Goal: Task Accomplishment & Management: Manage account settings

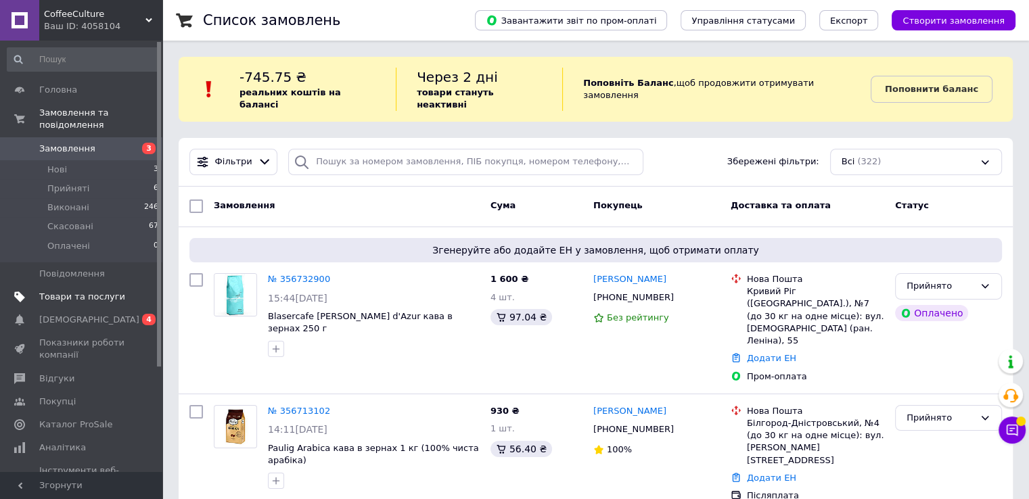
click at [80, 291] on span "Товари та послуги" at bounding box center [82, 297] width 86 height 12
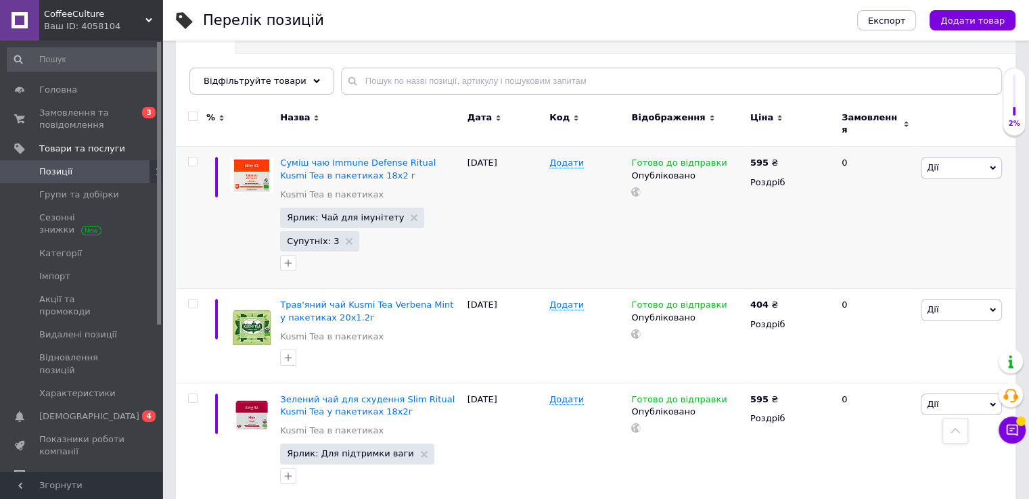
scroll to position [135, 0]
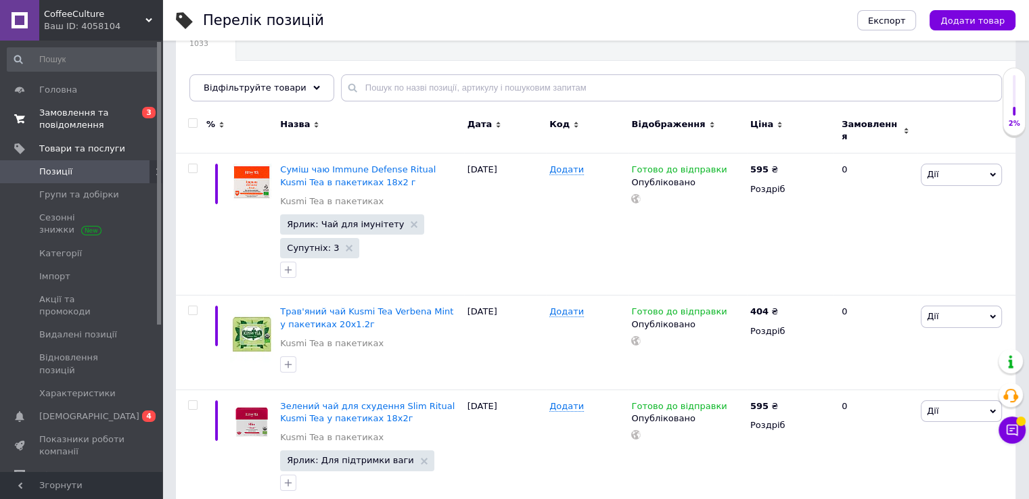
click at [60, 120] on span "Замовлення та повідомлення" at bounding box center [82, 119] width 86 height 24
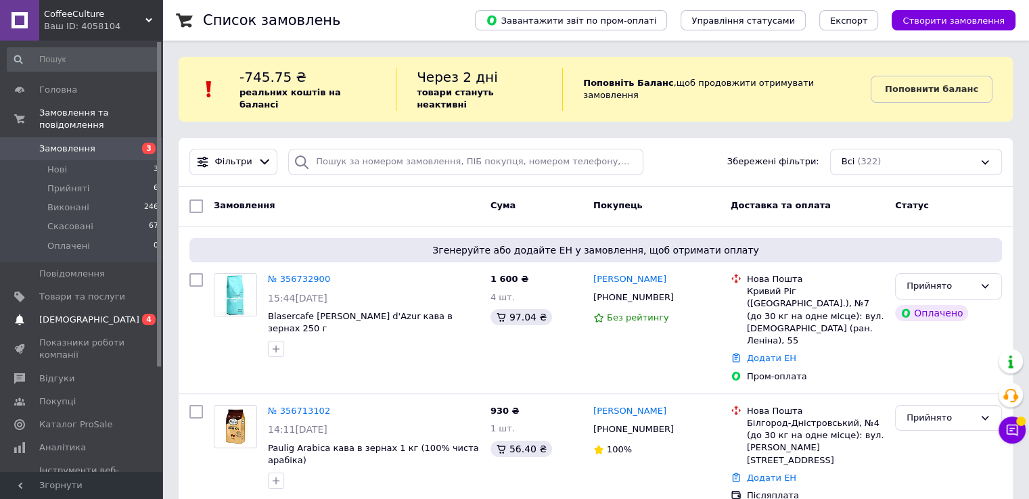
click at [57, 314] on span "[DEMOGRAPHIC_DATA]" at bounding box center [89, 320] width 100 height 12
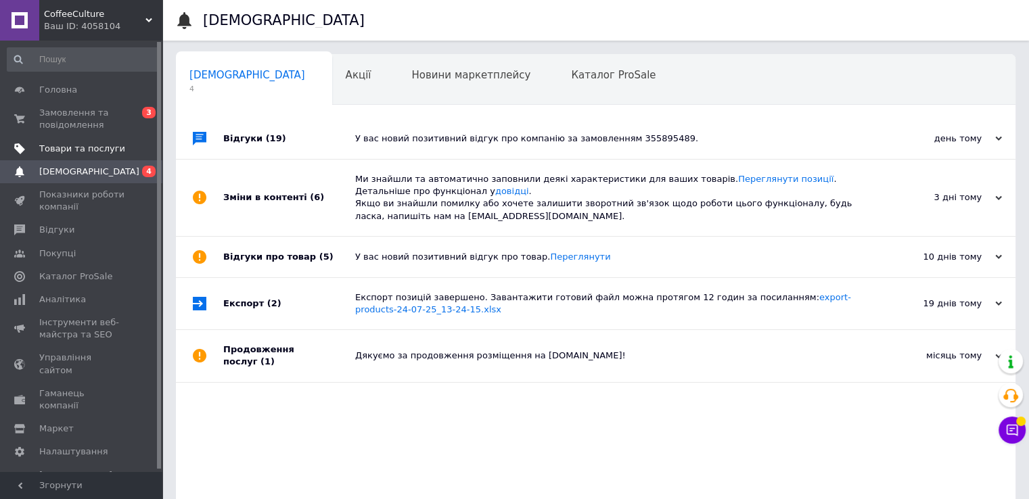
click at [97, 146] on span "Товари та послуги" at bounding box center [82, 149] width 86 height 12
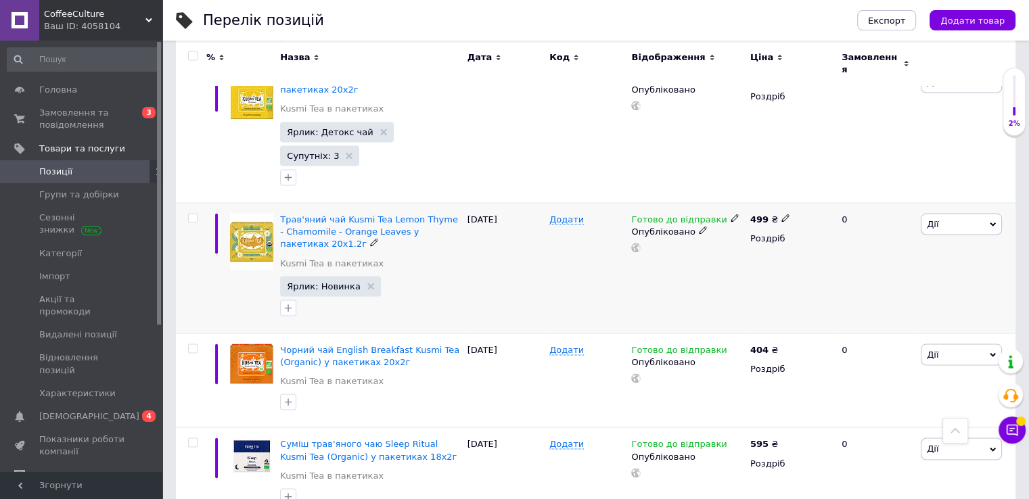
scroll to position [2570, 0]
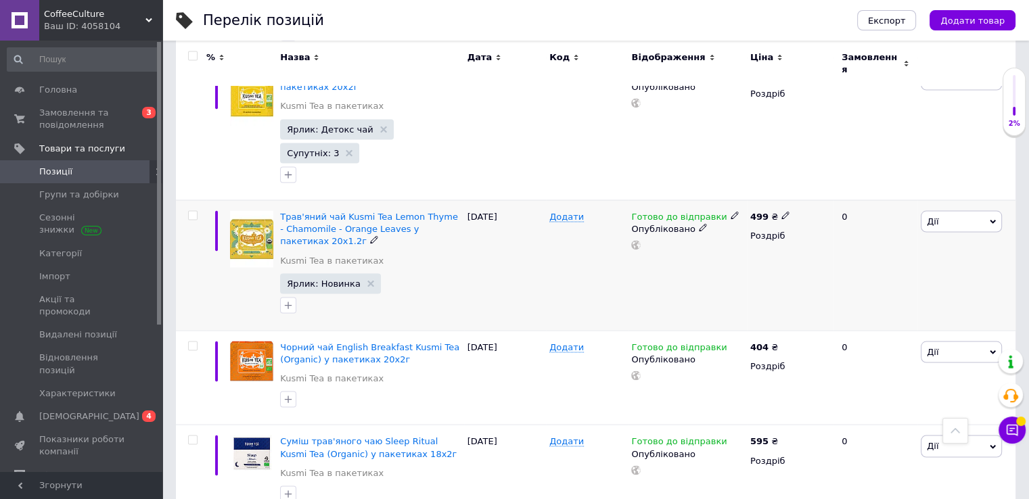
click at [986, 210] on span "Дії" at bounding box center [961, 221] width 81 height 22
click at [866, 276] on li "Копіювати" at bounding box center [911, 285] width 179 height 19
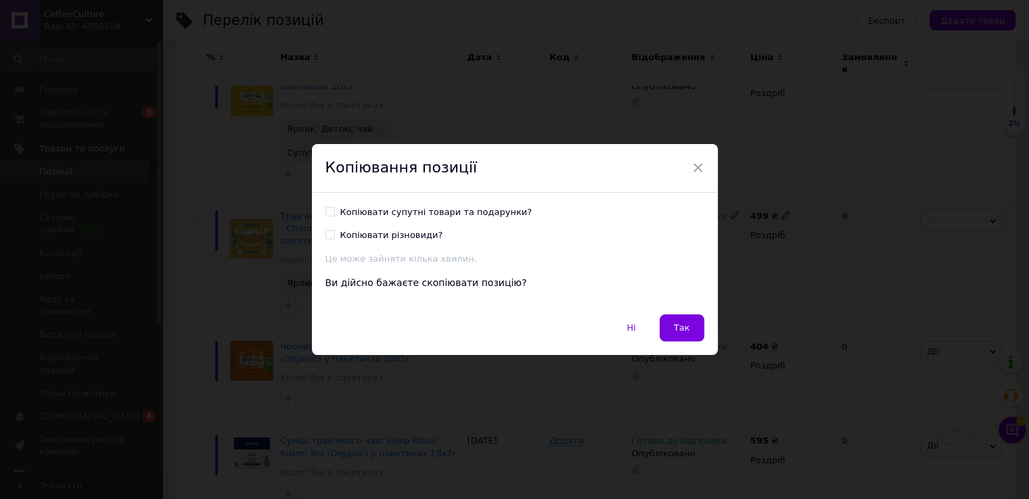
scroll to position [2516, 0]
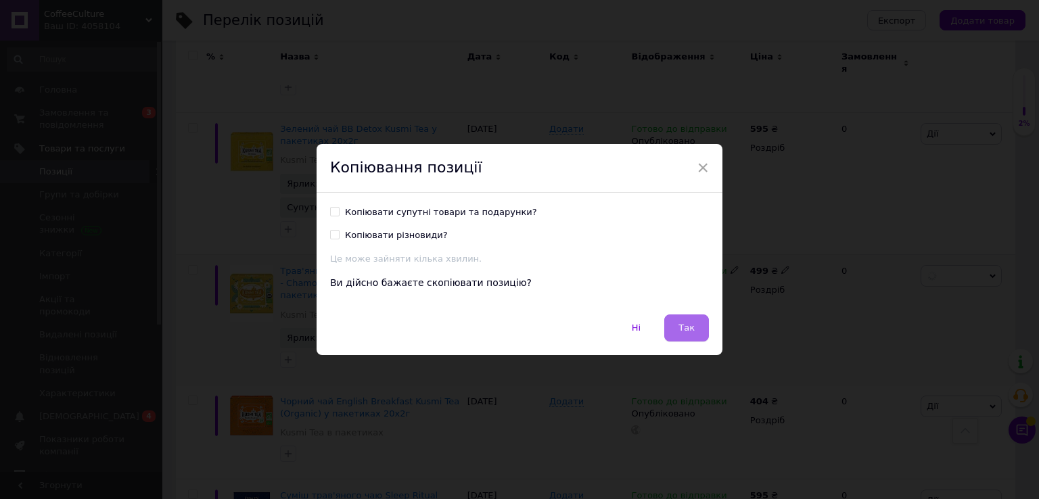
click at [676, 328] on button "Так" at bounding box center [686, 328] width 45 height 27
